Goal: Information Seeking & Learning: Learn about a topic

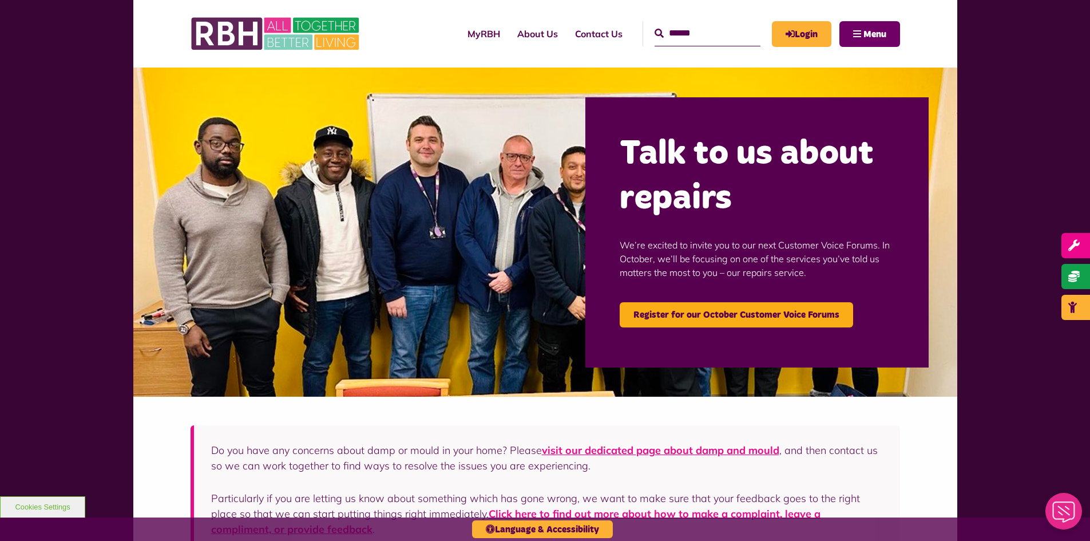
click at [863, 34] on span "Menu" at bounding box center [874, 34] width 23 height 9
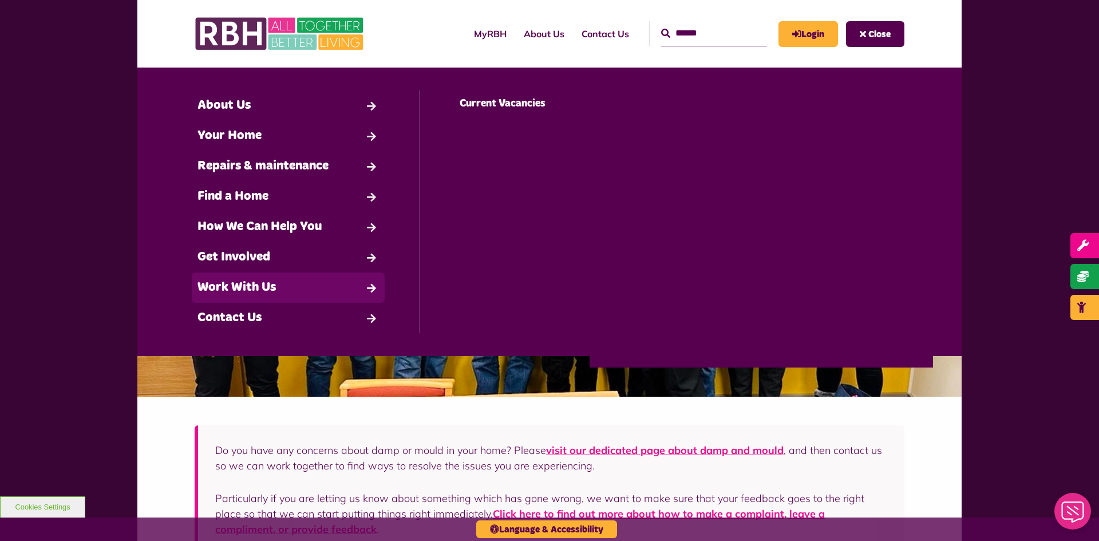
click at [260, 289] on link "Work With Us" at bounding box center [288, 287] width 193 height 30
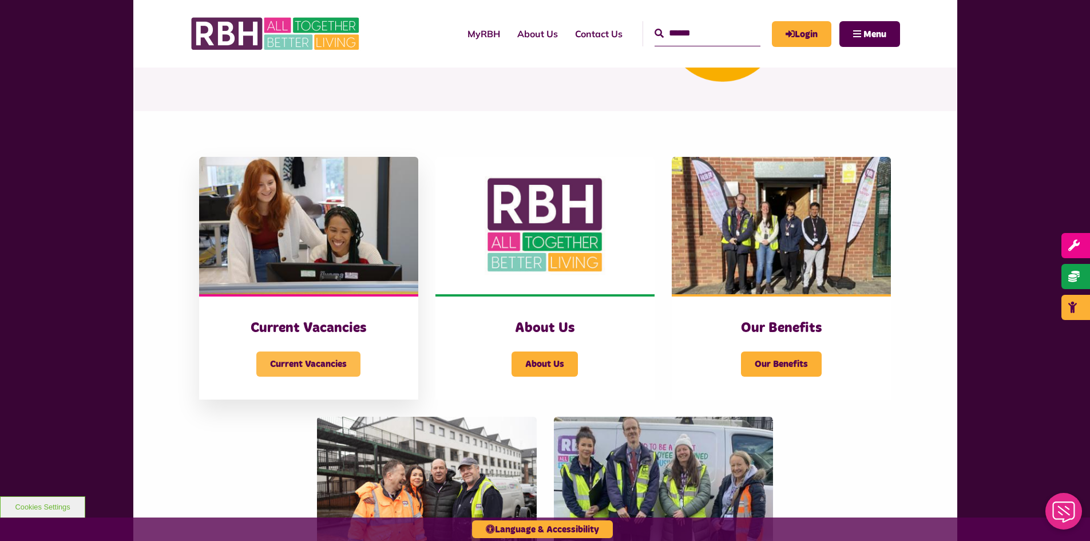
scroll to position [172, 0]
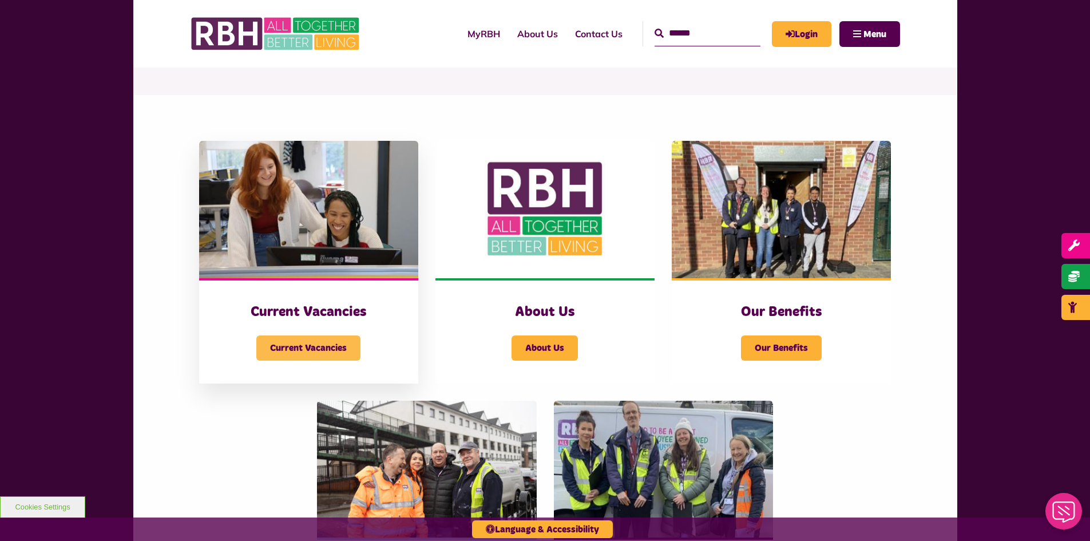
click at [324, 341] on span "Current Vacancies" at bounding box center [308, 347] width 104 height 25
